Goal: Communication & Community: Participate in discussion

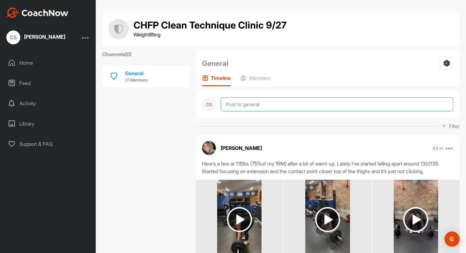
click at [251, 105] on textarea at bounding box center [337, 104] width 233 height 14
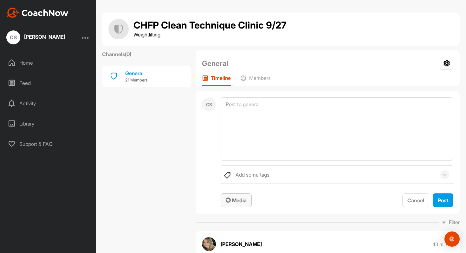
click at [230, 203] on span "Media" at bounding box center [236, 200] width 21 height 6
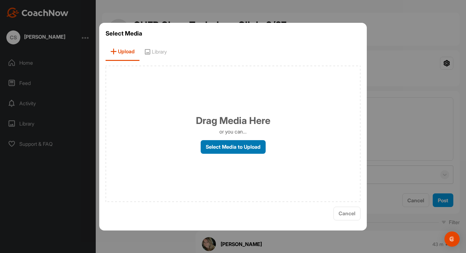
click at [218, 150] on label "Select Media to Upload" at bounding box center [233, 147] width 65 height 14
click at [0, 0] on input "Select Media to Upload" at bounding box center [0, 0] width 0 height 0
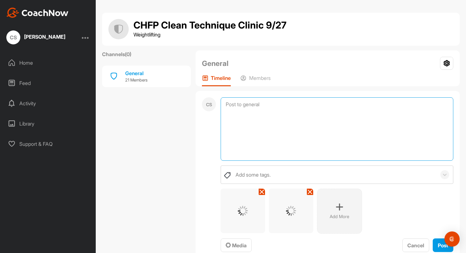
click at [336, 117] on textarea at bounding box center [337, 128] width 233 height 63
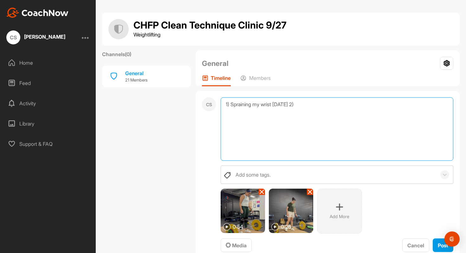
click at [315, 105] on textarea "1) Spraining my wrist [DATE] 2)" at bounding box center [337, 128] width 233 height 63
drag, startPoint x: 413, startPoint y: 105, endPoint x: 388, endPoint y: 107, distance: 25.2
click at [388, 107] on textarea "1) Spraining my wrist [DATE] 2)how cleans move now w right elbow slo" at bounding box center [337, 128] width 233 height 63
click at [408, 105] on textarea "1) Spraining my wrist [DATE] 2)how cleans move now w right elbow slo" at bounding box center [337, 128] width 233 height 63
click at [431, 106] on textarea "1) Spraining my wrist [DATE] 2)how cleans move now w right elbow slower than le…" at bounding box center [337, 128] width 233 height 63
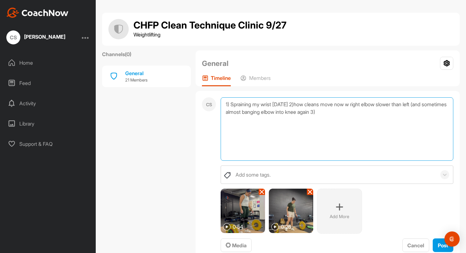
click at [410, 111] on textarea "1) Spraining my wrist [DATE] 2)how cleans move now w right elbow slower than le…" at bounding box center [337, 128] width 233 height 63
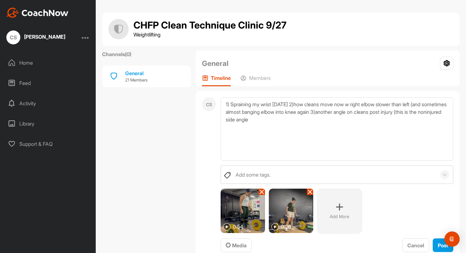
click at [338, 215] on p "Add More" at bounding box center [340, 216] width 20 height 6
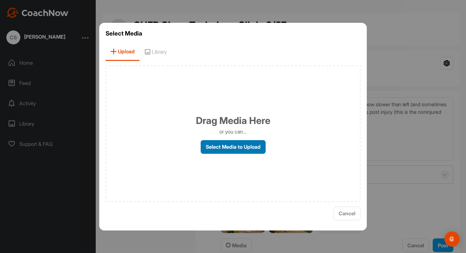
click at [206, 147] on label "Select Media to Upload" at bounding box center [233, 147] width 65 height 14
click at [0, 0] on input "Select Media to Upload" at bounding box center [0, 0] width 0 height 0
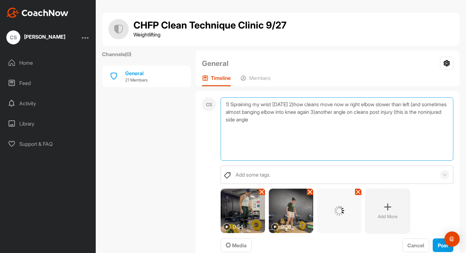
click at [276, 104] on textarea "1) Spraining my wrist [DATE] 2)how cleans move now w right elbow slower than le…" at bounding box center [337, 128] width 233 height 63
click at [353, 104] on textarea "1) Spraining my wrist on hang clean [DATE] 2)how cleans move now w right elbow …" at bounding box center [337, 128] width 233 height 63
drag, startPoint x: 243, startPoint y: 119, endPoint x: 219, endPoint y: 119, distance: 23.5
click at [219, 119] on div "CS 1) Spraining my wrist on hang clean [DATE] 2)how hang cleans move now w righ…" at bounding box center [328, 175] width 264 height 168
drag, startPoint x: 399, startPoint y: 114, endPoint x: 440, endPoint y: 118, distance: 41.7
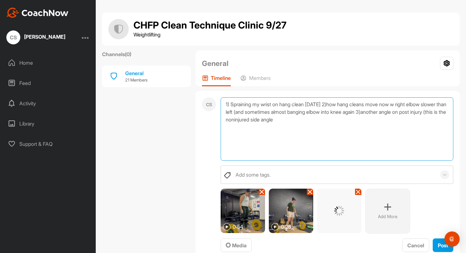
click at [440, 118] on textarea "1) Spraining my wrist on hang clean [DATE] 2)how hang cleans move now w right e…" at bounding box center [337, 128] width 233 height 63
click at [277, 111] on textarea "1) Spraining my wrist on hang clean [DATE] 2)how hang cleans move now w right e…" at bounding box center [337, 128] width 233 height 63
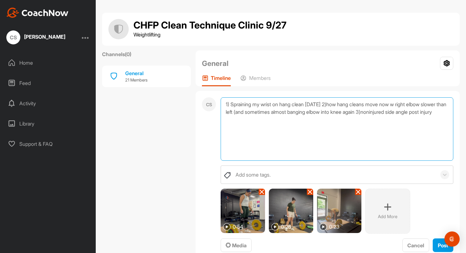
drag, startPoint x: 303, startPoint y: 112, endPoint x: 365, endPoint y: 112, distance: 61.8
click at [366, 112] on textarea "1) Spraining my wrist on hang clean [DATE] 2)how hang cleans move now w right e…" at bounding box center [337, 128] width 233 height 63
drag, startPoint x: 392, startPoint y: 112, endPoint x: 334, endPoint y: 111, distance: 57.7
click at [334, 111] on textarea "1) Spraining my wrist on hang clean [DATE] 2)how hang cleans move now w right e…" at bounding box center [337, 128] width 233 height 63
click at [341, 111] on textarea "1) Spraining my wrist on hang clean [DATE] 2)how hang cleans move now w right e…" at bounding box center [337, 128] width 233 height 63
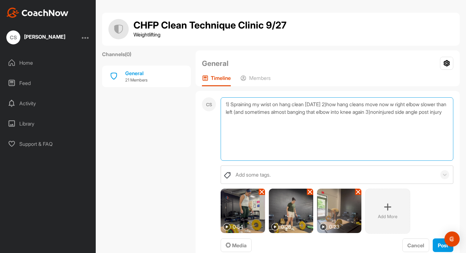
click at [401, 112] on textarea "1) Spraining my wrist on hang clean [DATE] 2)how hang cleans move now w right e…" at bounding box center [337, 128] width 233 height 63
drag, startPoint x: 303, startPoint y: 113, endPoint x: 275, endPoint y: 109, distance: 29.1
click at [275, 109] on textarea "1) Spraining my wrist on hang clean [DATE] 2)how hang cleans move now w right e…" at bounding box center [337, 128] width 233 height 63
click at [328, 111] on textarea "1) Spraining my wrist on hang clean [DATE] 2)how hang cleans move now w right e…" at bounding box center [337, 128] width 233 height 63
drag, startPoint x: 412, startPoint y: 114, endPoint x: 385, endPoint y: 114, distance: 27.3
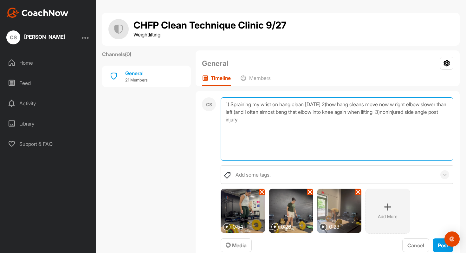
click at [385, 114] on textarea "1) Spraining my wrist on hang clean [DATE] 2)how hang cleans move now w right e…" at bounding box center [337, 128] width 233 height 63
drag, startPoint x: 410, startPoint y: 113, endPoint x: 385, endPoint y: 113, distance: 24.4
click at [385, 113] on textarea "1) Spraining my wrist on hang clean [DATE] 2)how hang cleans move now w right e…" at bounding box center [337, 128] width 233 height 63
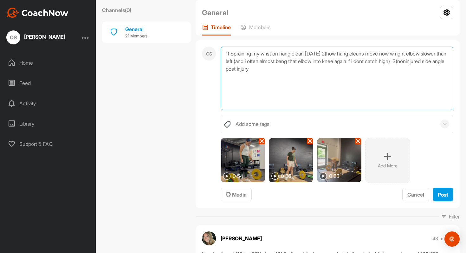
click at [231, 68] on textarea "1) Spraining my wrist on hang clean [DATE] 2)how hang cleans move now w right e…" at bounding box center [337, 78] width 233 height 63
click at [336, 54] on textarea "1) Spraining my wrist on hang clean [DATE] 2)how hang cleans move now w right e…" at bounding box center [337, 78] width 233 height 63
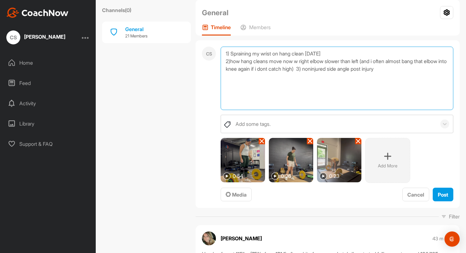
click at [328, 69] on textarea "1) Spraining my wrist on hang clean [DATE] 2)how hang cleans move now w right e…" at bounding box center [337, 78] width 233 height 63
click at [231, 63] on textarea "1) Spraining my wrist on hang clean [DATE] 2)how hang cleans move now w right e…" at bounding box center [337, 78] width 233 height 63
click at [341, 77] on textarea "1) Spraining my wrist on hang clean [DATE] 2) how hang cleans move now w right …" at bounding box center [337, 78] width 233 height 63
click at [339, 87] on textarea "1) Spraining my wrist on hang clean [DATE] 2) how hang cleans move now w right …" at bounding box center [337, 78] width 233 height 63
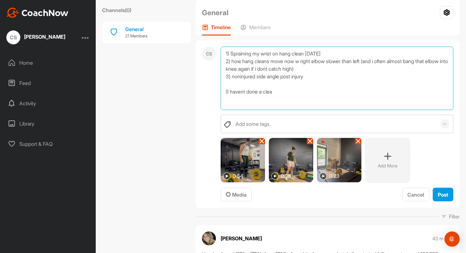
drag, startPoint x: 341, startPoint y: 95, endPoint x: 219, endPoint y: 95, distance: 122.4
click at [219, 95] on div "CS 1) Spraining my wrist on hang clean [DATE] 2) how hang cleans move now w rig…" at bounding box center [328, 124] width 264 height 168
type textarea "1) Spraining my wrist on hang clean [DATE] 2) how hang cleans move now w right …"
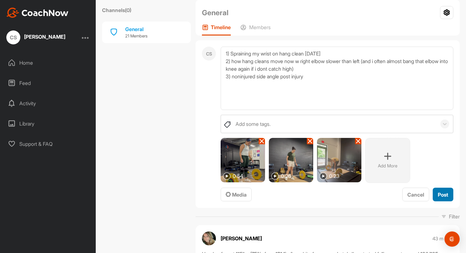
click at [442, 197] on span "Post" at bounding box center [443, 195] width 10 height 6
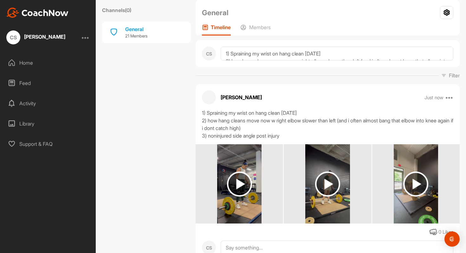
click at [331, 186] on img at bounding box center [327, 184] width 25 height 25
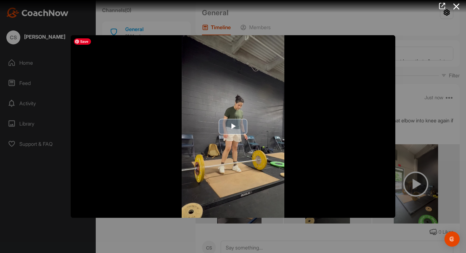
click at [256, 149] on img "Video Player" at bounding box center [233, 126] width 325 height 183
click at [460, 10] on icon at bounding box center [456, 7] width 15 height 12
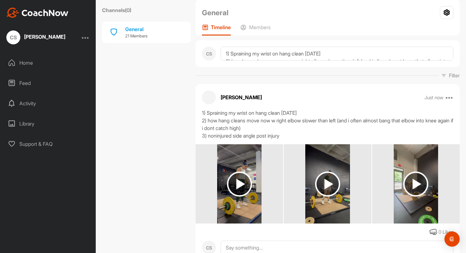
click at [408, 180] on img at bounding box center [415, 184] width 25 height 25
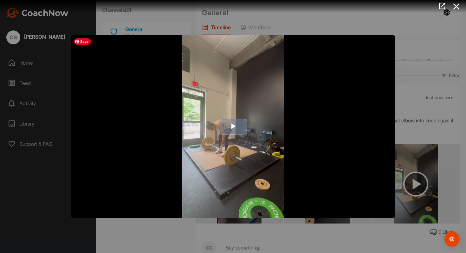
click at [223, 191] on img "Video Player" at bounding box center [233, 126] width 325 height 183
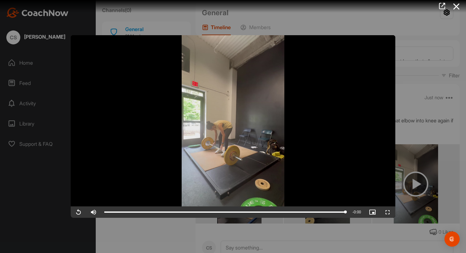
click at [411, 91] on div at bounding box center [233, 126] width 466 height 253
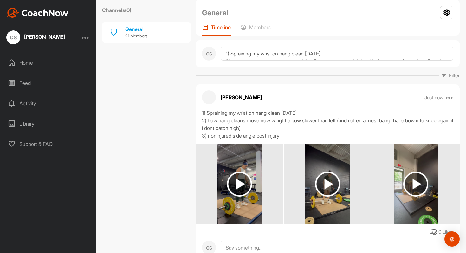
click at [242, 180] on img at bounding box center [239, 184] width 25 height 25
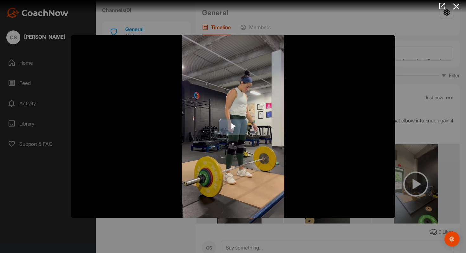
click at [233, 127] on span "Video Player" at bounding box center [233, 127] width 0 height 0
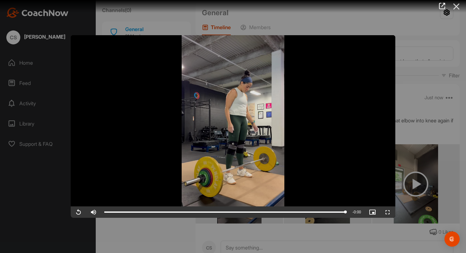
click at [458, 4] on icon at bounding box center [456, 7] width 15 height 12
